Goal: Information Seeking & Learning: Learn about a topic

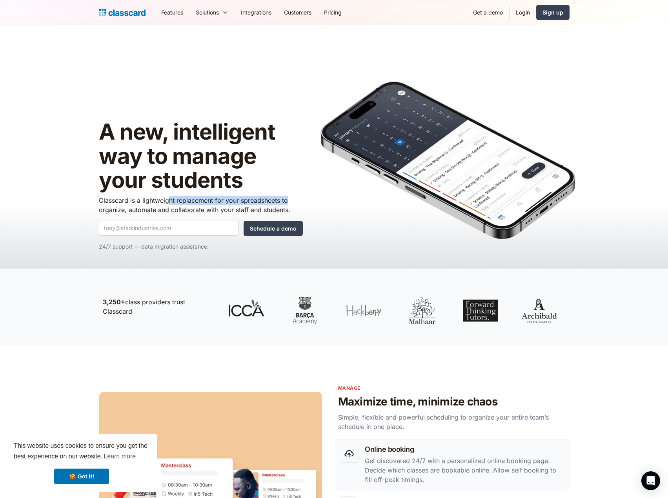
drag, startPoint x: 170, startPoint y: 204, endPoint x: 302, endPoint y: 203, distance: 132.2
click at [302, 203] on p "Classcard is a lightweight replacement for your spreadsheets to organize, autom…" at bounding box center [201, 205] width 204 height 19
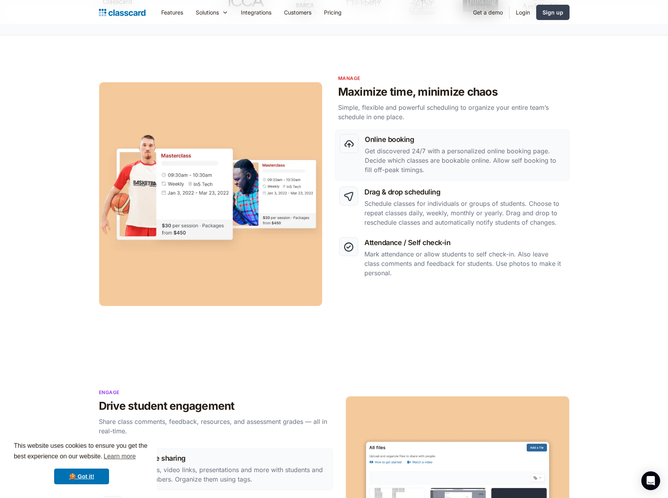
scroll to position [314, 0]
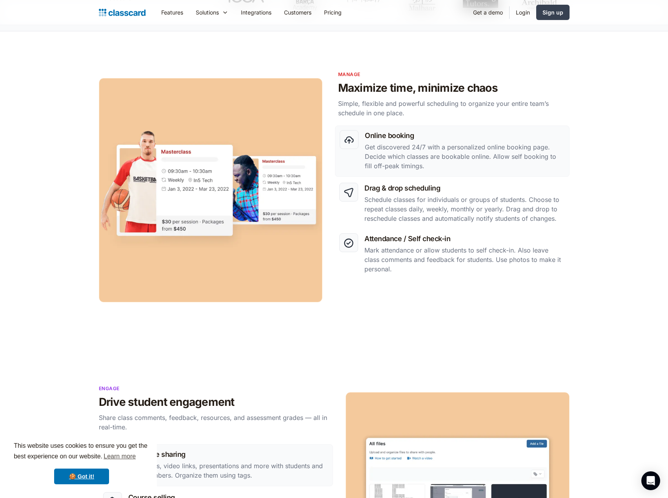
drag, startPoint x: 455, startPoint y: 91, endPoint x: 454, endPoint y: 131, distance: 40.0
click at [456, 106] on div "Online booking Get discovered 24/7 with a personalized online booking page. Dec…" at bounding box center [334, 202] width 471 height 224
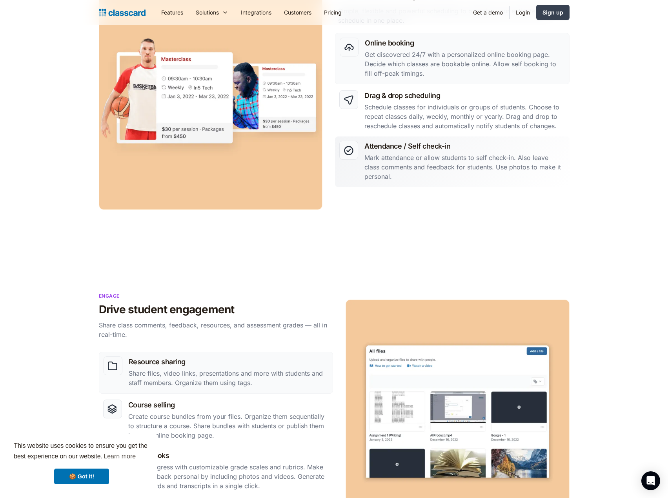
scroll to position [471, 0]
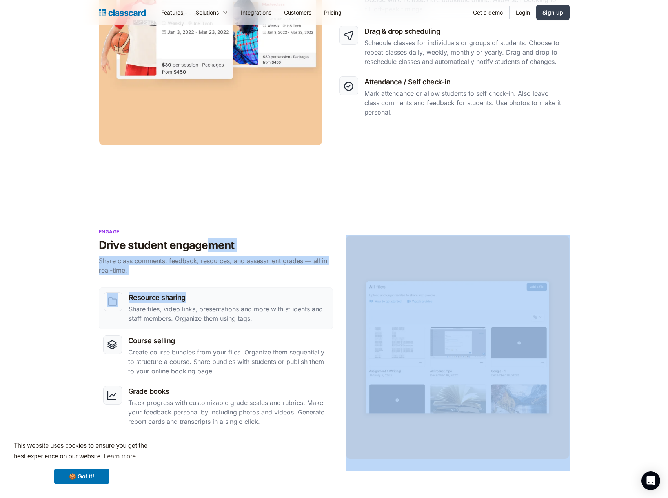
drag, startPoint x: 212, startPoint y: 243, endPoint x: 217, endPoint y: 265, distance: 22.4
click at [217, 265] on div "Engage Drive student engagement Share class comments, feedback, resources, and …" at bounding box center [334, 365] width 471 height 275
click at [217, 265] on div "Resource sharing Share files, video links, presentations and more with students…" at bounding box center [334, 359] width 471 height 224
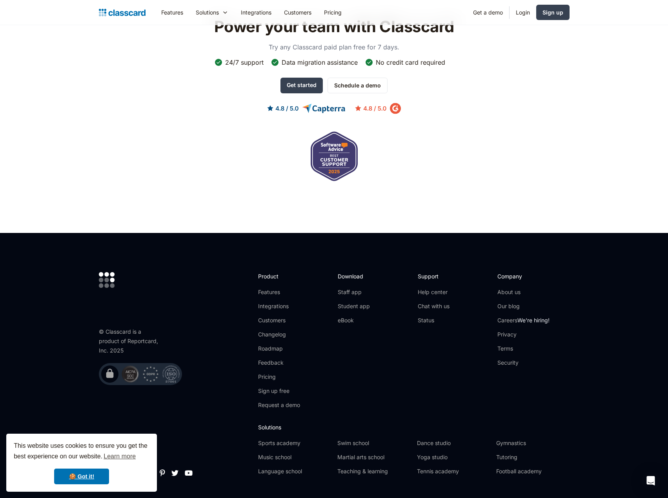
scroll to position [2243, 0]
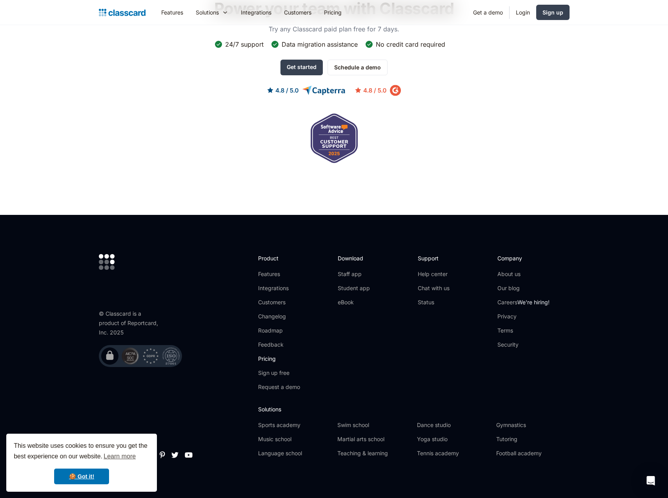
click at [270, 355] on link "Pricing" at bounding box center [279, 359] width 42 height 8
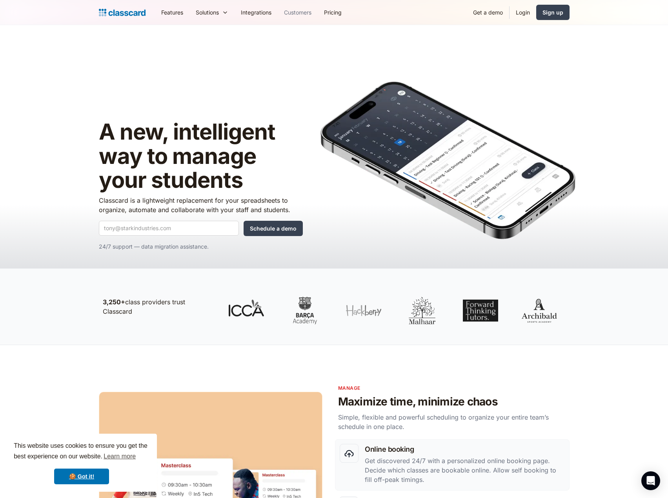
click at [306, 18] on link "Customers" at bounding box center [298, 13] width 40 height 18
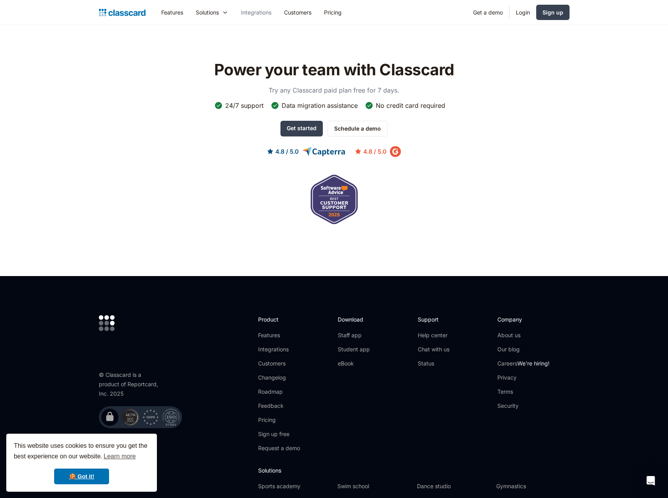
click at [256, 15] on link "Integrations" at bounding box center [256, 13] width 43 height 18
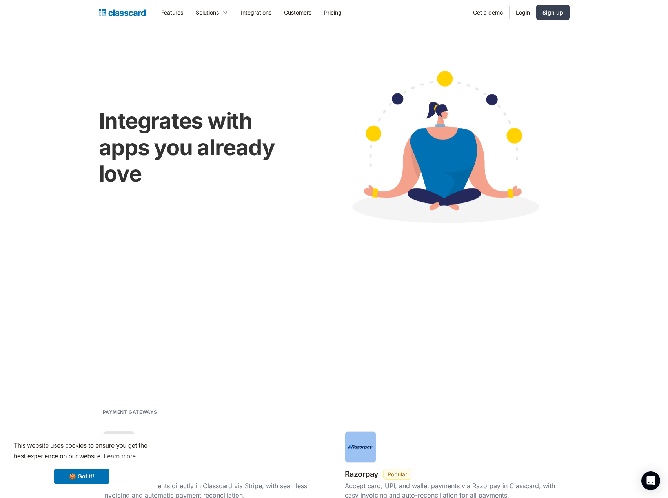
click at [128, 5] on div "Features Resources Blog The latest industry news, updates and info. Customer st…" at bounding box center [334, 13] width 471 height 18
click at [127, 7] on img at bounding box center [122, 12] width 47 height 11
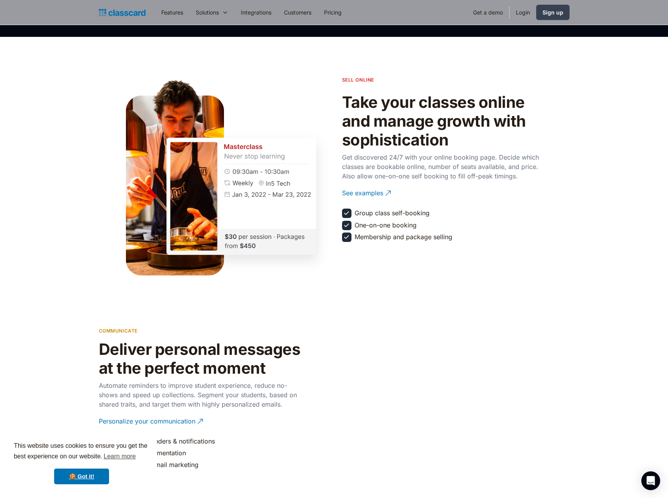
scroll to position [902, 0]
